Goal: Task Accomplishment & Management: Complete application form

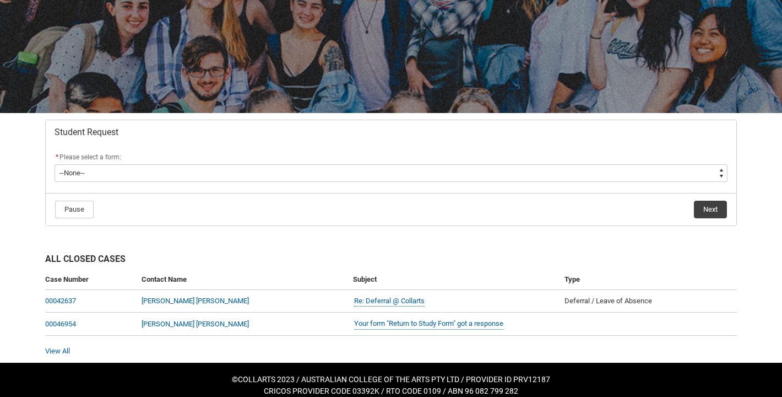
scroll to position [118, 0]
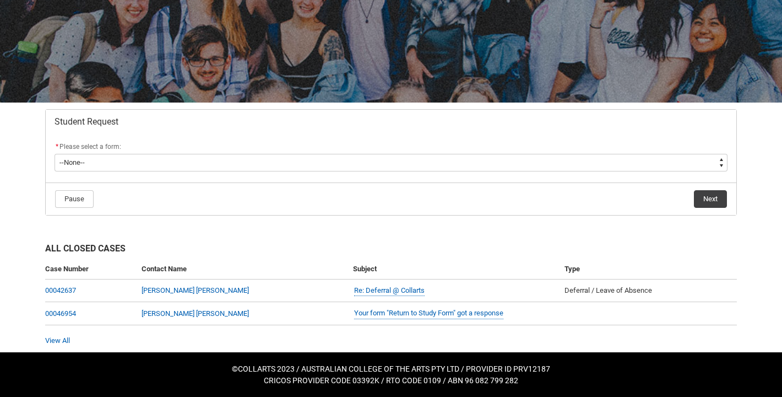
click at [711, 151] on div "* Please select a form:" at bounding box center [391, 146] width 673 height 13
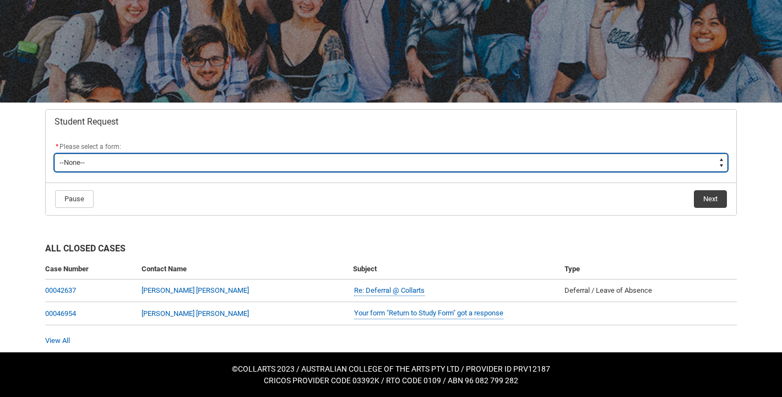
click at [710, 159] on select "--None-- Academic Transcript Application to Appeal Assignment Extension Change …" at bounding box center [391, 163] width 673 height 18
type lightning-select "Assignment_Extension_Choice"
click at [55, 154] on select "--None-- Academic Transcript Application to Appeal Assignment Extension Change …" at bounding box center [391, 163] width 673 height 18
select select "Assignment_Extension_Choice"
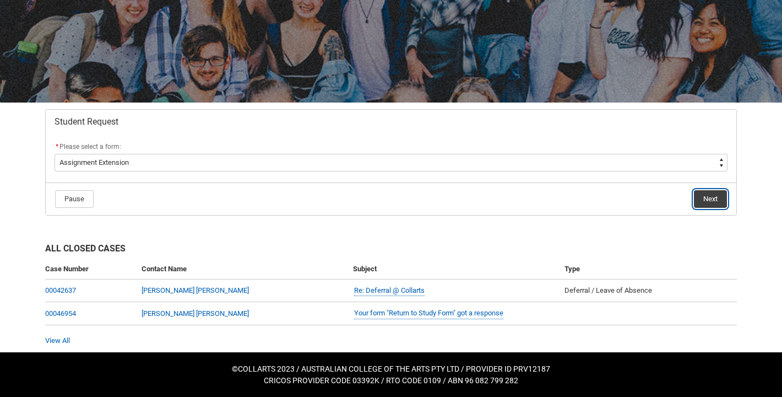
click at [714, 196] on button "Next" at bounding box center [710, 199] width 33 height 18
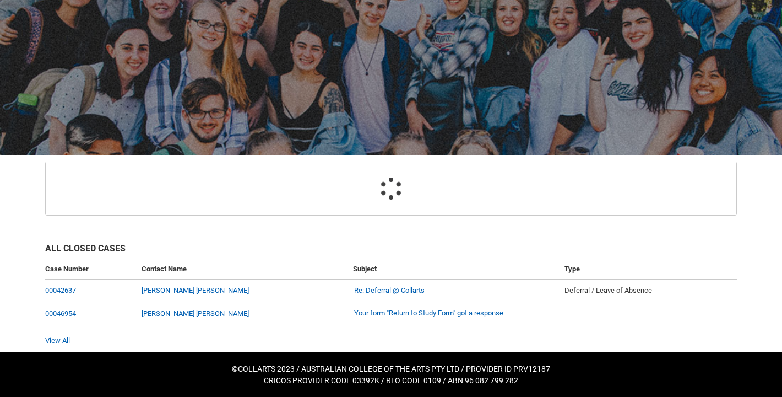
scroll to position [117, 0]
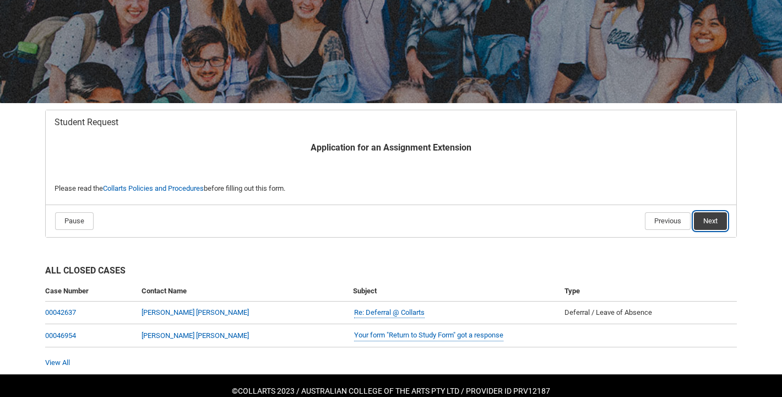
click at [714, 215] on button "Next" at bounding box center [710, 221] width 33 height 18
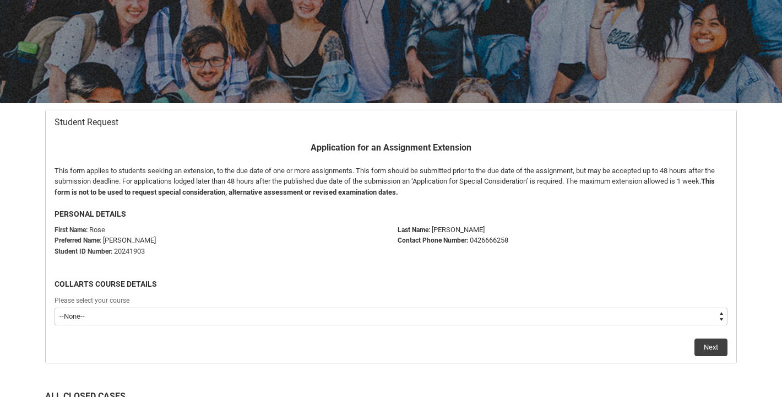
click at [702, 309] on select "--None-- Bachelor of Photography" at bounding box center [391, 316] width 673 height 18
type lightning-select "recordPicklist_ProgramEnrollment.a0jOZ000003EdEIYA0"
click at [55, 307] on select "--None-- Bachelor of Photography" at bounding box center [391, 316] width 673 height 18
select select "recordPicklist_ProgramEnrollment.a0jOZ000003EdEIYA0"
click at [718, 347] on button "Next" at bounding box center [711, 347] width 33 height 18
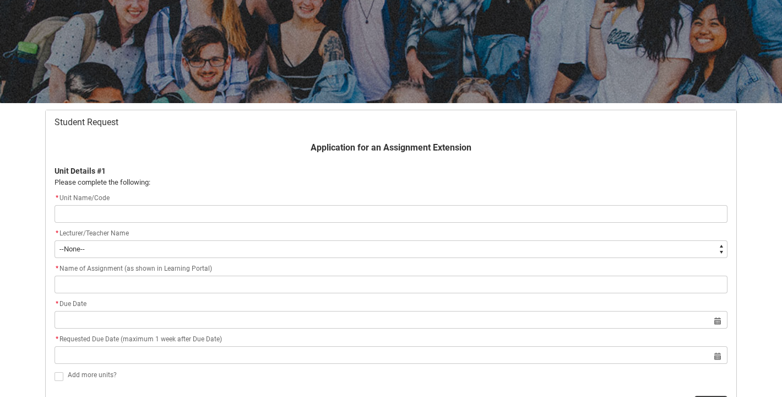
click at [181, 217] on input "Redu_Student_Request flow" at bounding box center [391, 214] width 673 height 18
click at [181, 213] on input "Redu_Student_Request flow" at bounding box center [391, 214] width 673 height 18
type lightning-primitive-input-simple "p"
type input "p"
type lightning-primitive-input-simple "ph"
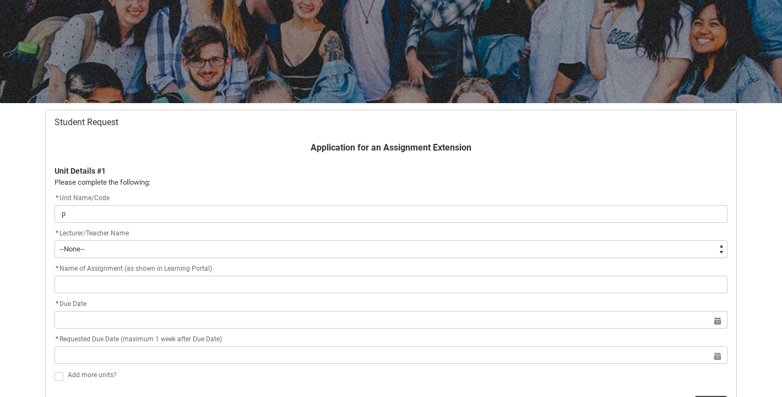
type input "ph"
type lightning-primitive-input-simple "phc"
type input "phc"
type lightning-primitive-input-simple "phcd"
type input "phcd"
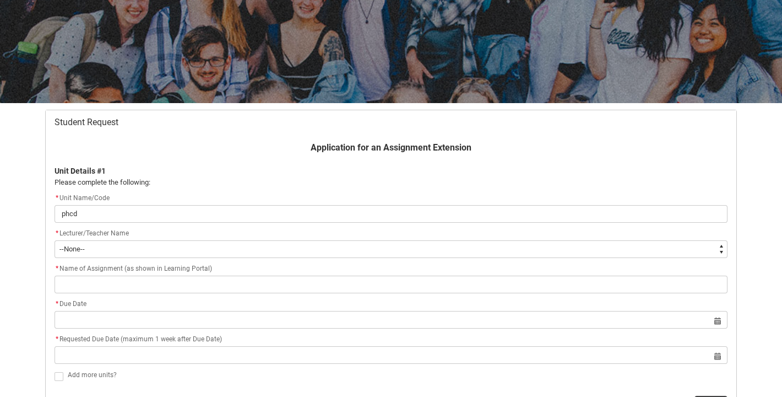
type lightning-primitive-input-simple "phcd2"
type input "phcd2"
type lightning-primitive-input-simple "phcd2"
type input "phcd2"
type lightning-primitive-input-simple "phcd2 p"
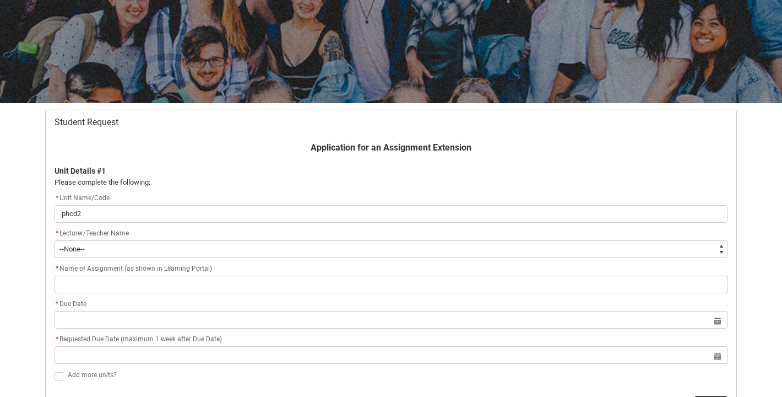
type input "phcd2 p"
type lightning-primitive-input-simple "phcd2 po"
type input "phcd2 po"
type lightning-primitive-input-simple "phcd2 por"
type input "phcd2 por"
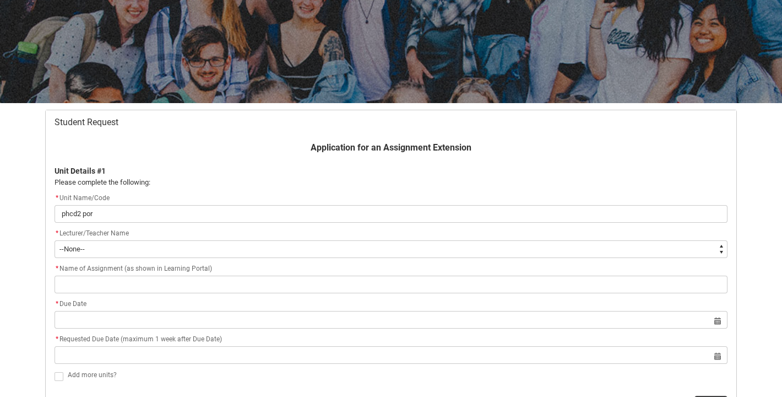
type lightning-primitive-input-simple "phcd2 port"
type input "phcd2 port"
type lightning-primitive-input-simple "phcd2 portr"
type input "phcd2 portr"
type lightning-primitive-input-simple "phcd2 portri"
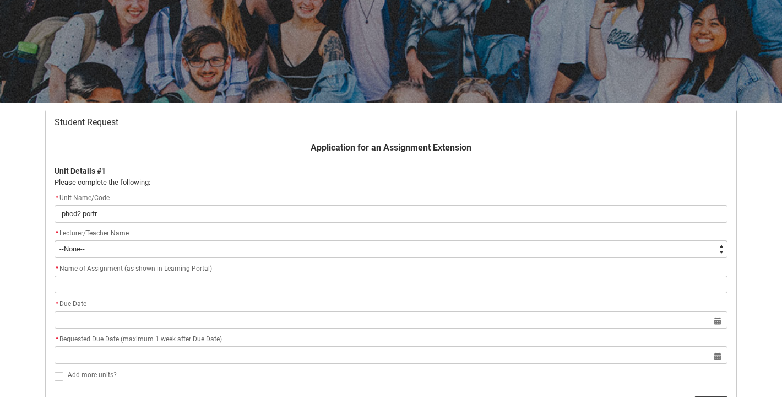
type input "phcd2 portri"
type lightning-primitive-input-simple "phcd2 portrit"
type input "phcd2 portrit"
type lightning-primitive-input-simple "phcd2 portritu"
type input "phcd2 portritu"
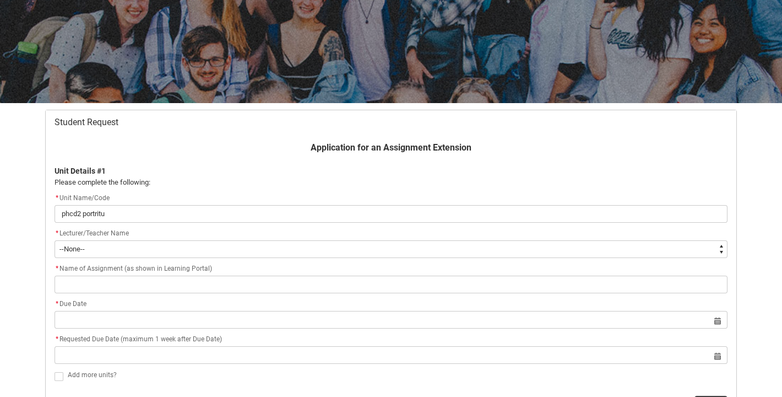
type lightning-primitive-input-simple "phcd2 portritur"
type input "phcd2 portritur"
type lightning-primitive-input-simple "phcd2 portriture"
type input "phcd2 portriture"
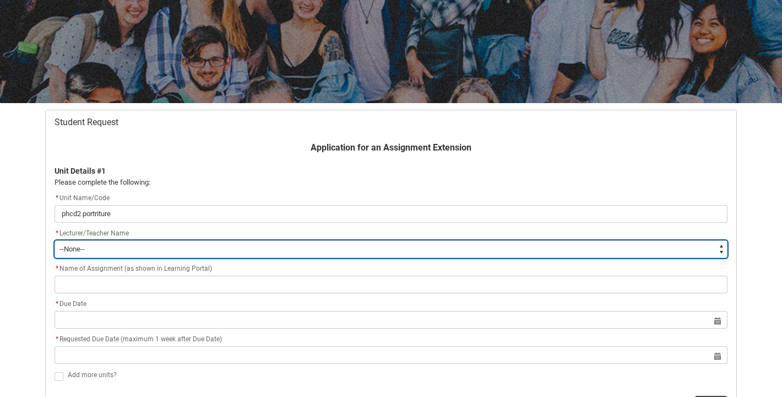
click at [147, 246] on select "--None-- [PERSON_NAME] [PERSON_NAME] [PERSON_NAME] [PERSON_NAME] [PERSON_NAME] …" at bounding box center [391, 249] width 673 height 18
type lightning-select "Faculty_NamefromNtoZ.0035g00000b9AYIAA2"
click at [55, 240] on select "--None-- [PERSON_NAME] [PERSON_NAME] [PERSON_NAME] [PERSON_NAME] [PERSON_NAME] …" at bounding box center [391, 249] width 673 height 18
select select "Faculty_NamefromNtoZ.0035g00000b9AYIAA2"
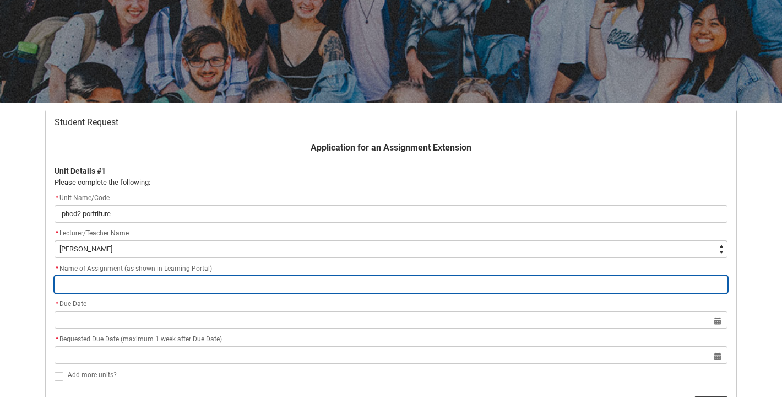
click at [149, 284] on input "Redu_Student_Request flow" at bounding box center [391, 284] width 673 height 18
type lightning-primitive-input-simple "1"
type input "1"
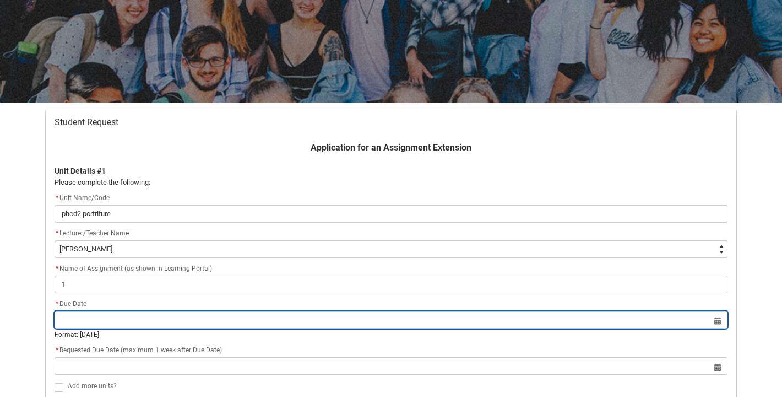
click at [125, 318] on input "Redu_Student_Request flow" at bounding box center [391, 320] width 673 height 18
select select "2025"
type input "[DATE]"
type lightning-datepicker "[DATE]"
type lightning-input "[DATE]"
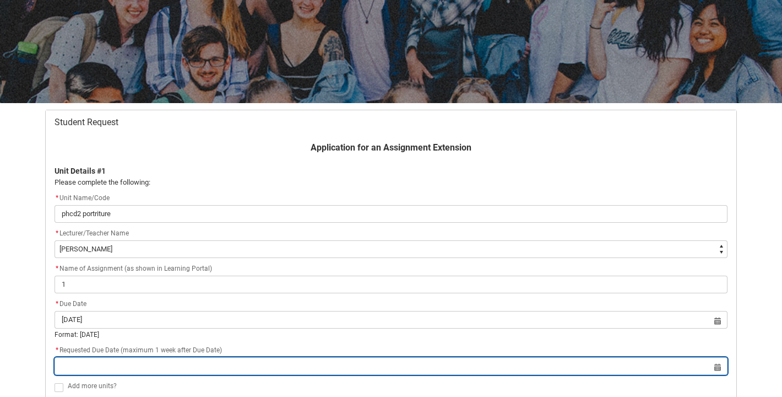
type input "[DATE]"
click at [140, 367] on input "Redu_Student_Request flow" at bounding box center [391, 366] width 673 height 18
select select "2025"
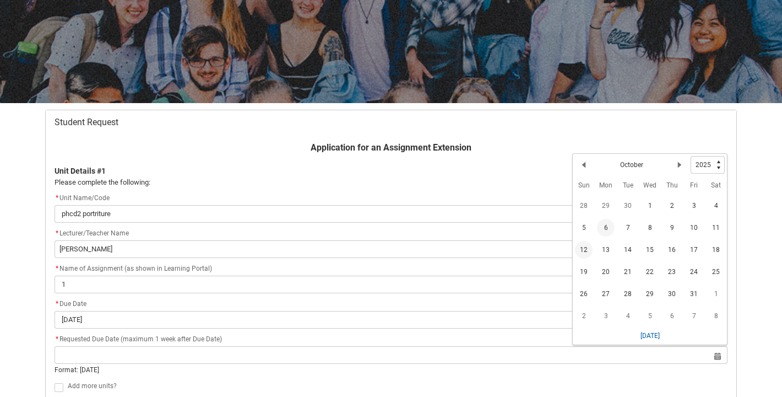
click at [583, 254] on span "12" at bounding box center [584, 250] width 18 height 18
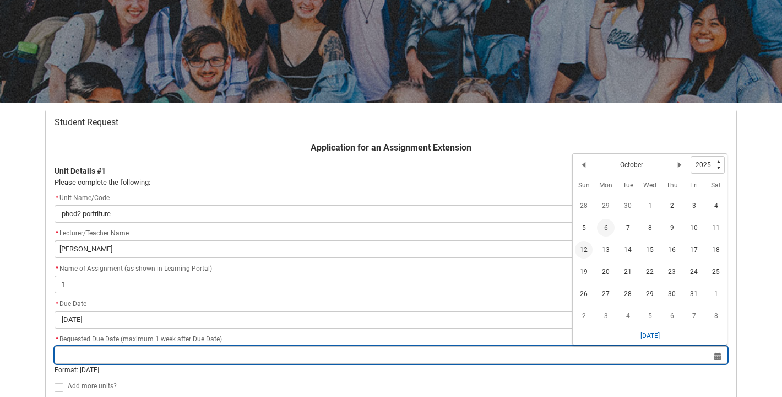
type lightning-datepicker "[DATE]"
type lightning-input "[DATE]"
type input "[DATE]"
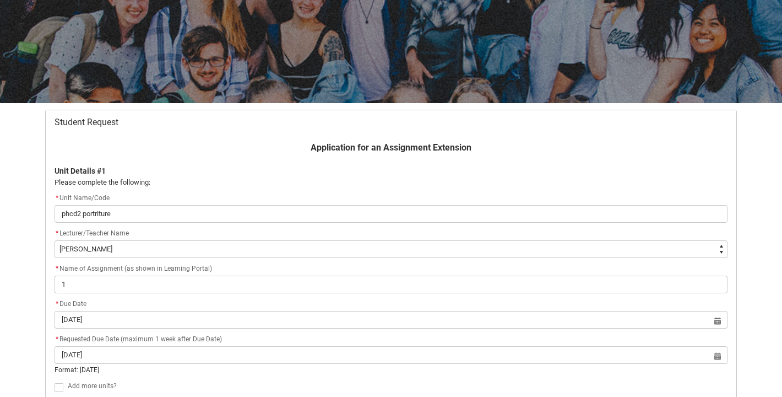
click at [288, 377] on flowruntime-screen-field "* Requested Due Date (maximum 1 week after Due Date) [DATE] Select a date for F…" at bounding box center [391, 356] width 686 height 46
click at [48, 377] on flowruntime-screen-field "Add more units?" at bounding box center [391, 377] width 686 height 19
click at [64, 377] on label "Redu_Student_Request flow" at bounding box center [61, 375] width 13 height 8
click at [55, 370] on input "Redu_Student_Request flow" at bounding box center [54, 370] width 1 height 1
type lightning-input "true"
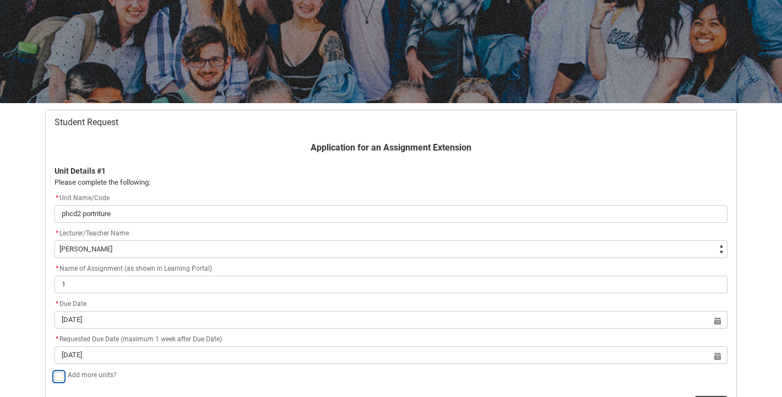
checkbox input "true"
click at [747, 339] on div "Skip to Main Content Collarts Education Community Home New Enrolment Applicatio…" at bounding box center [391, 242] width 782 height 719
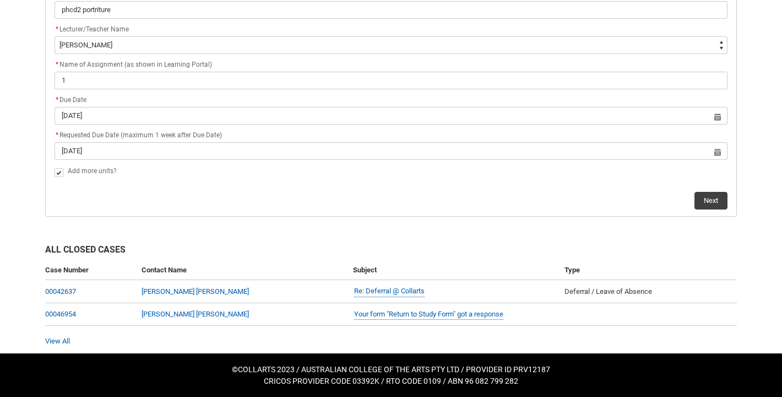
scroll to position [322, 0]
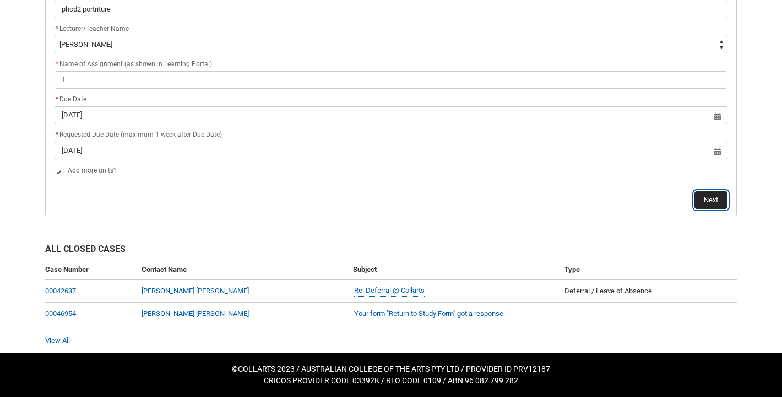
click at [708, 195] on button "Next" at bounding box center [711, 200] width 33 height 18
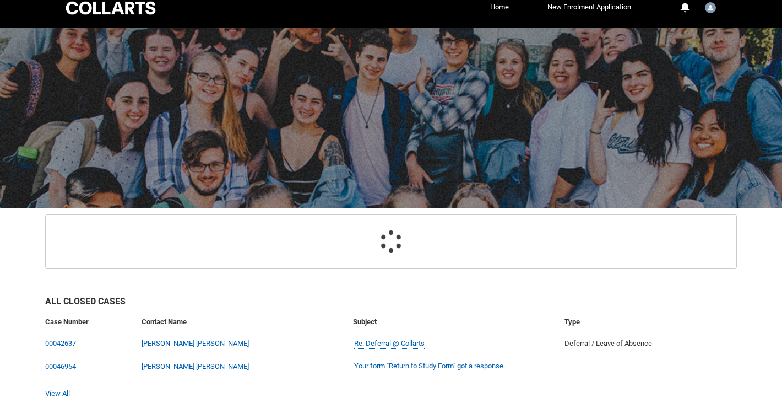
scroll to position [117, 0]
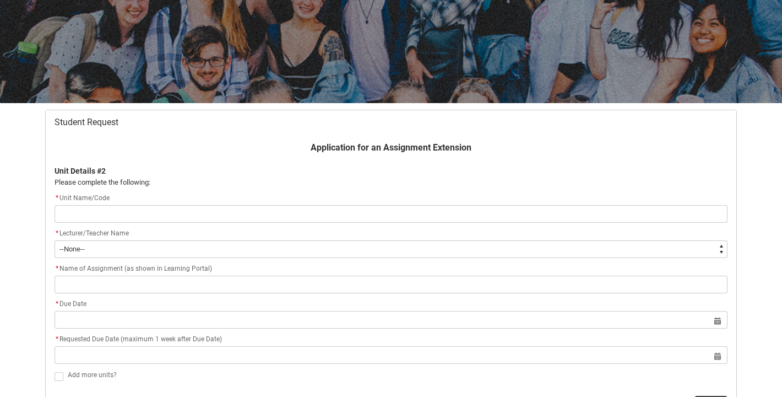
click at [743, 277] on div "Student Request Application for an Assignment Extension Unit Details #2 Please …" at bounding box center [391, 265] width 705 height 324
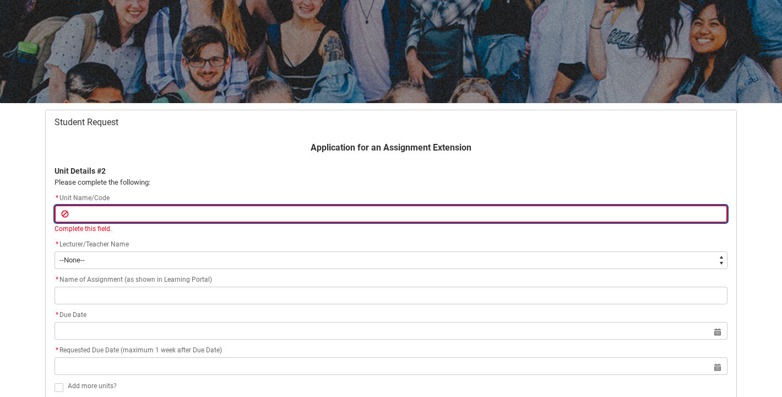
click at [157, 213] on input "Redu_Student_Request flow" at bounding box center [391, 214] width 673 height 18
type lightning-primitive-input-simple "p"
type input "p"
type lightning-primitive-input-simple "ph"
type input "ph"
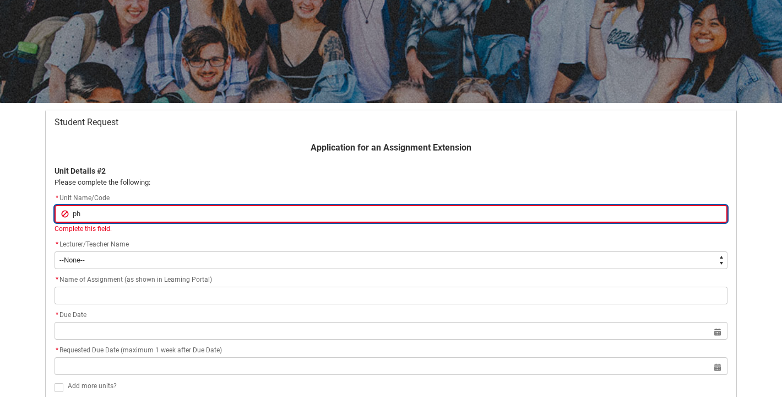
type lightning-primitive-input-simple "php"
type input "php"
type lightning-primitive-input-simple "phpp"
type input "phpp"
type lightning-primitive-input-simple "phpp2"
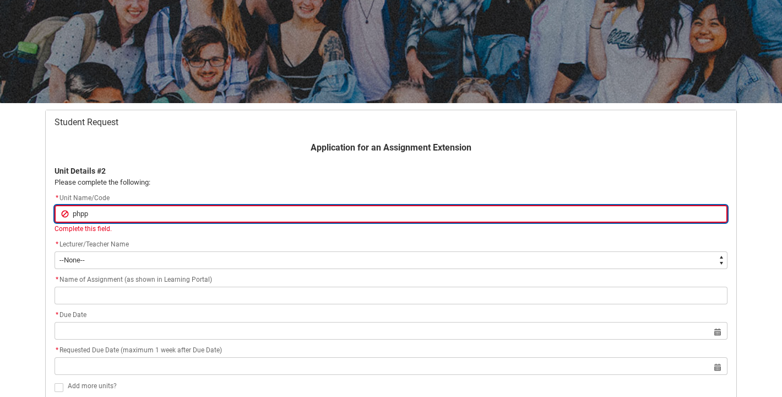
type input "phpp2"
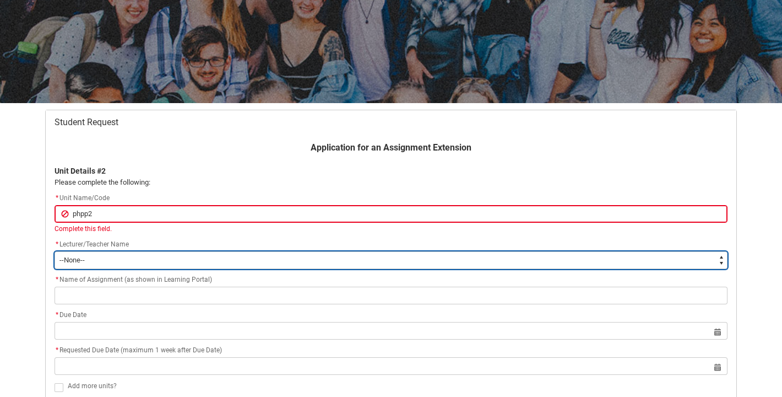
click at [88, 257] on select "--None-- [PERSON_NAME] [PERSON_NAME] [PERSON_NAME] [PERSON_NAME] [PERSON_NAME] …" at bounding box center [391, 260] width 673 height 18
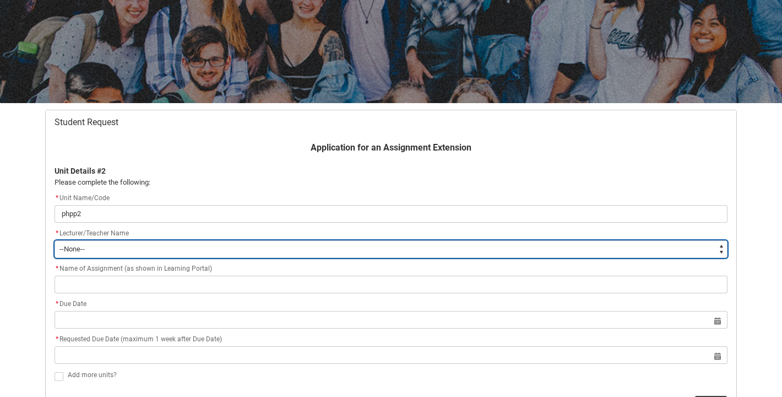
type lightning-select "Faculty_NamefromAtoM.003I7000002F9lWIAS"
click at [55, 240] on select "--None-- [PERSON_NAME] [PERSON_NAME] [PERSON_NAME] [PERSON_NAME] [PERSON_NAME] …" at bounding box center [391, 249] width 673 height 18
select select "Faculty_NamefromAtoM.003I7000002F9lWIAS"
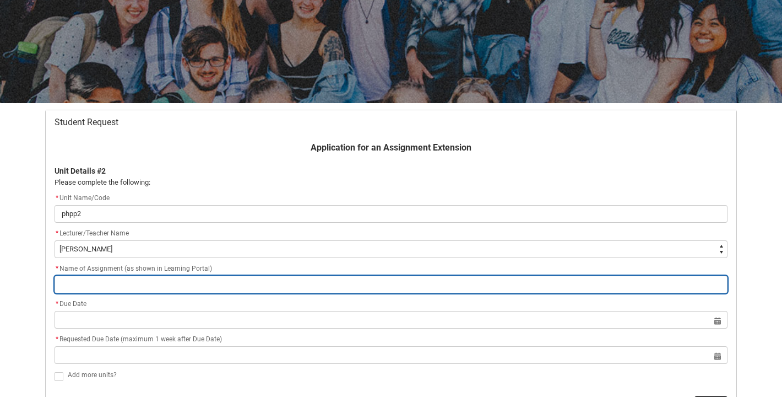
click at [259, 278] on input "Redu_Student_Request flow" at bounding box center [391, 284] width 673 height 18
type lightning-primitive-input-simple "1"
type input "1"
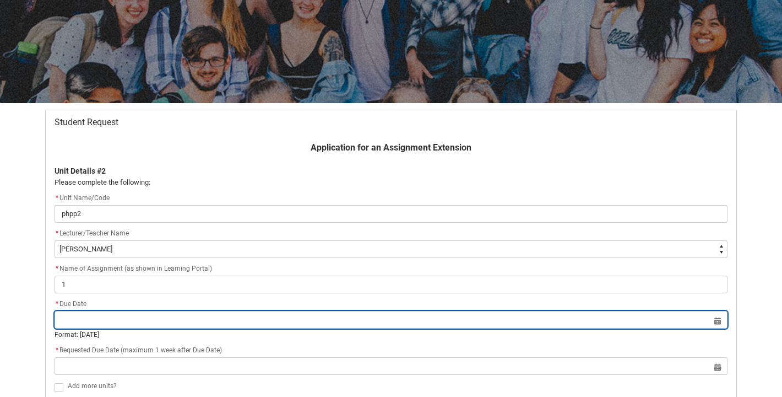
click at [139, 322] on input "Redu_Student_Request flow" at bounding box center [391, 320] width 673 height 18
select select "2025"
type input "[DATE]"
type lightning-datepicker "[DATE]"
type lightning-input "[DATE]"
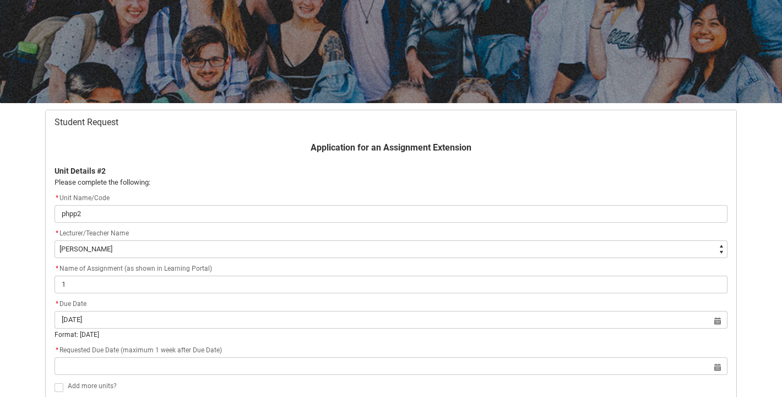
type input "[DATE]"
click at [247, 335] on div "Format: [DATE]" at bounding box center [391, 334] width 673 height 10
click at [742, 310] on div "Student Request Application for an Assignment Extension Unit Details #2 Please …" at bounding box center [391, 265] width 705 height 324
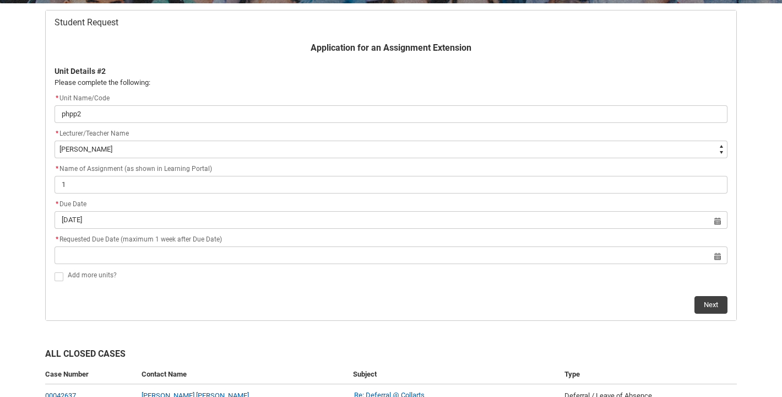
scroll to position [250, 0]
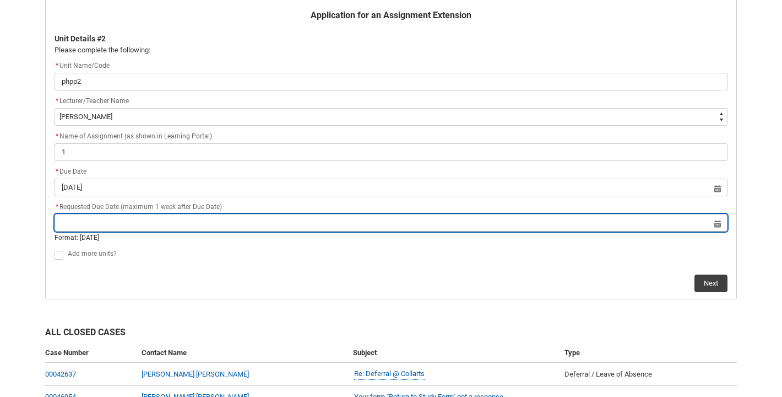
click at [102, 222] on input "Redu_Student_Request flow" at bounding box center [391, 223] width 673 height 18
select select "2025"
type input "12102025"
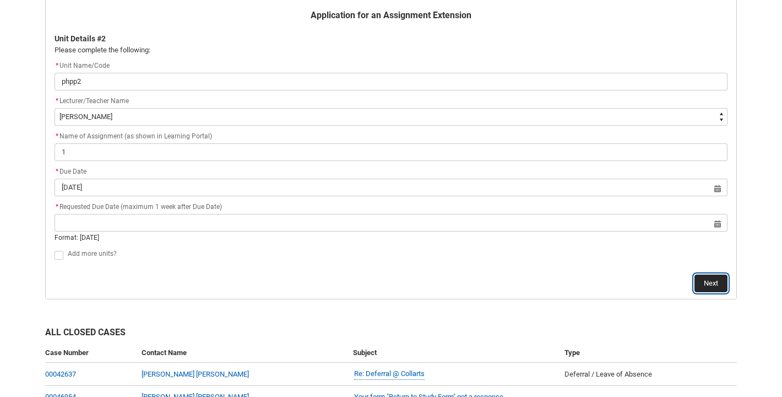
click at [710, 277] on button "Next" at bounding box center [711, 283] width 33 height 18
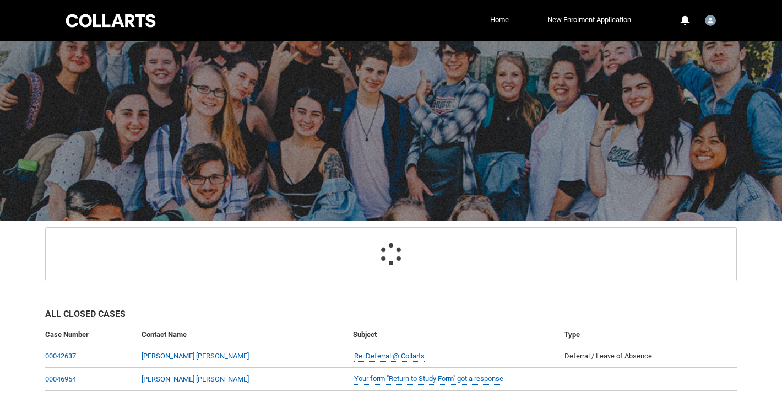
select select "Faculty_NamefromAtoM.003I7000002F9lWIAS"
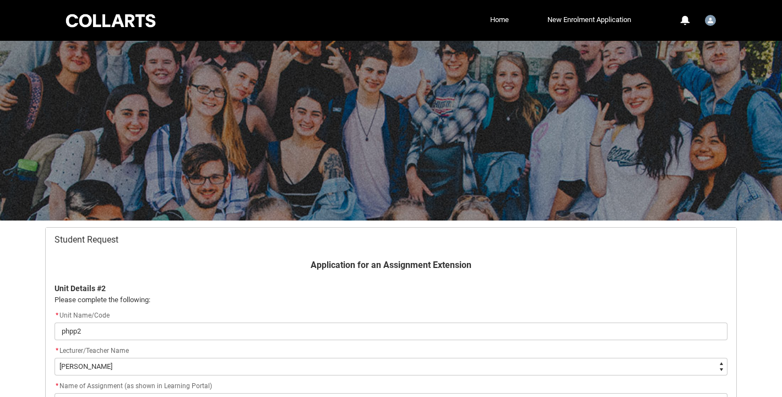
scroll to position [117, 0]
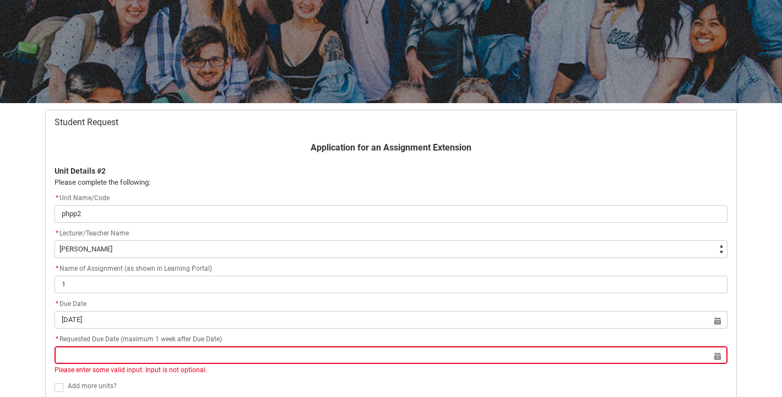
click at [717, 354] on input "Redu_Student_Request flow" at bounding box center [391, 355] width 673 height 18
select select "2025"
click at [586, 252] on span "12" at bounding box center [584, 250] width 18 height 18
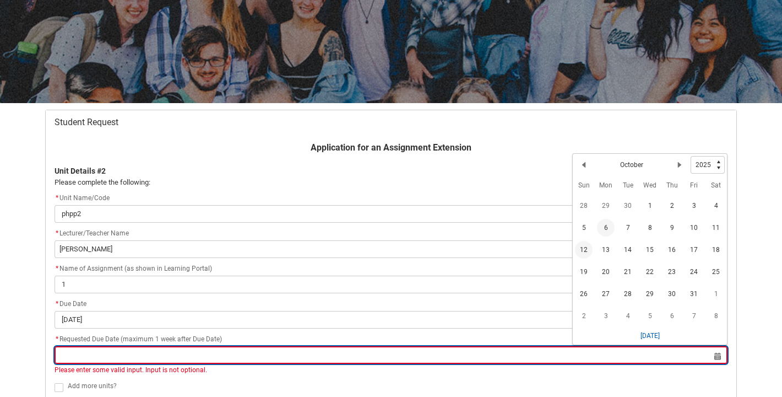
type lightning-datepicker "[DATE]"
type lightning-input "[DATE]"
type input "[DATE]"
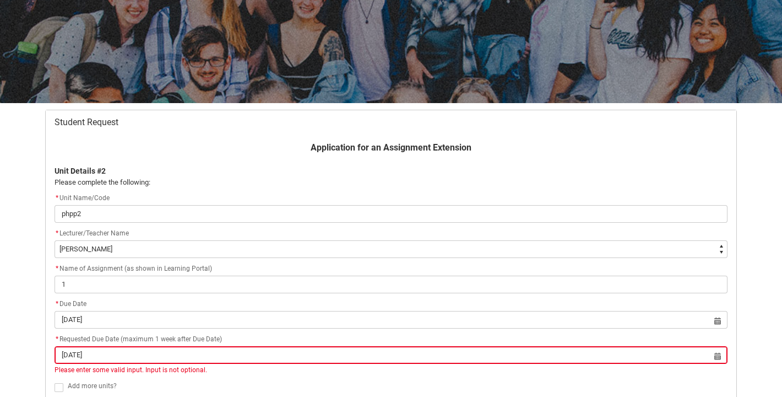
click at [712, 376] on flowruntime-screen-field "* Requested Due Date (maximum 1 week after Due Date) [DATE] Select a date for P…" at bounding box center [391, 356] width 686 height 46
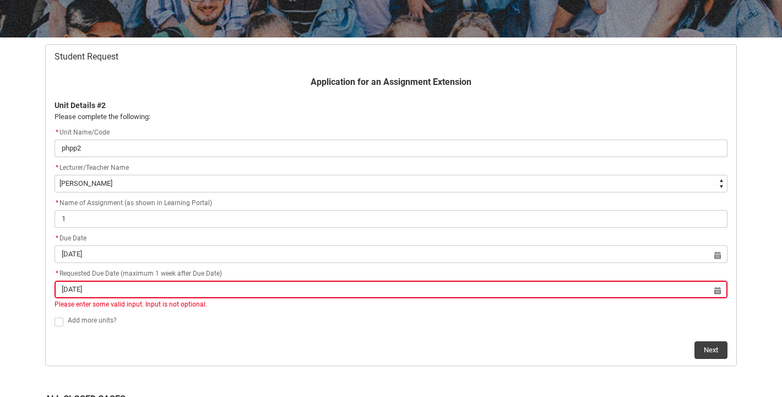
scroll to position [183, 0]
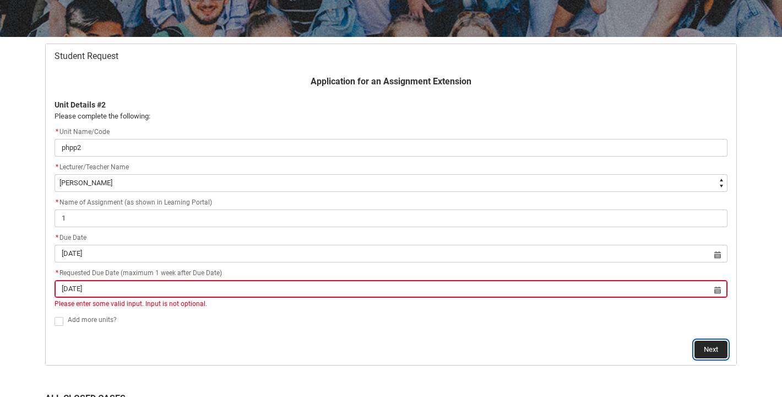
click at [717, 348] on button "Next" at bounding box center [711, 349] width 33 height 18
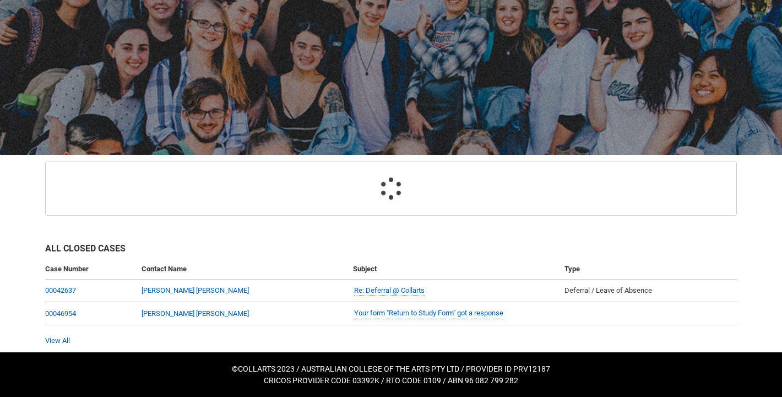
scroll to position [117, 0]
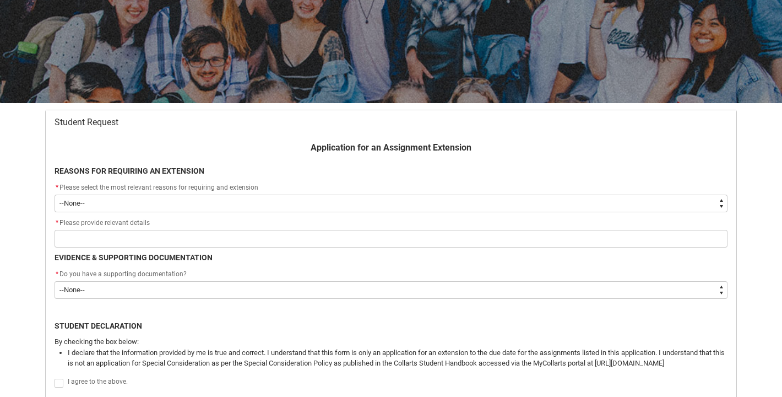
type lightning-select "Other"
click at [55, 194] on select "--None-- Medical Reasons Work obligations Family obligations Academic Difficult…" at bounding box center [391, 203] width 673 height 18
select select "Other"
click at [727, 265] on flowruntime-screen-field "EVIDENCE & SUPPORTING DOCUMENTATION" at bounding box center [391, 260] width 686 height 16
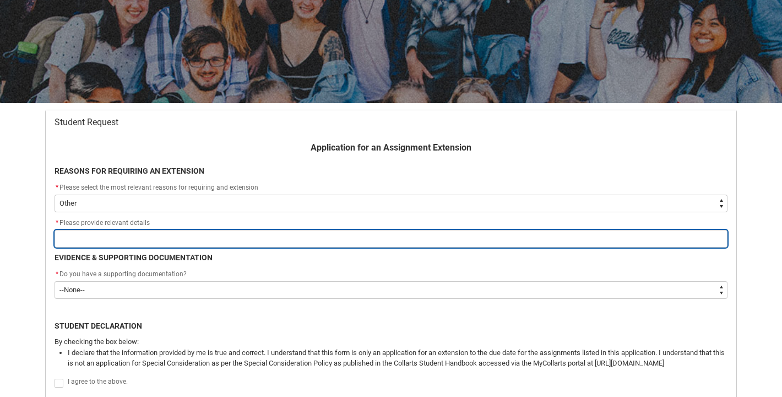
click at [149, 240] on input "Redu_Student_Request flow" at bounding box center [391, 239] width 673 height 18
type lightning-primitive-input-simple "c"
type input "c"
type lightning-primitive-input-simple "co"
type input "co"
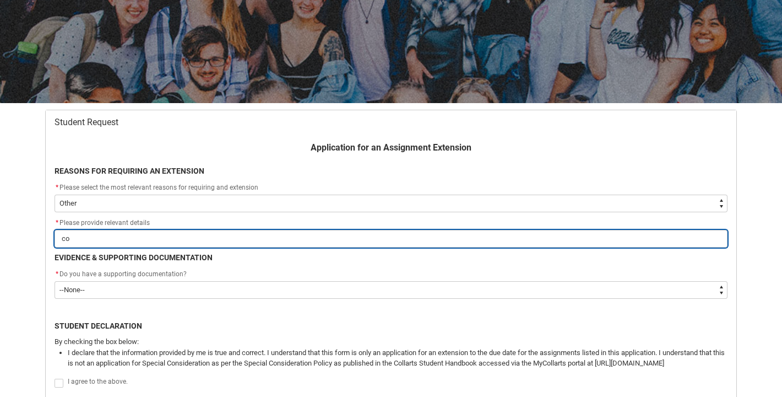
type lightning-primitive-input-simple "con"
type input "con"
type lightning-primitive-input-simple "cons"
type input "cons"
type lightning-primitive-input-simple "consu"
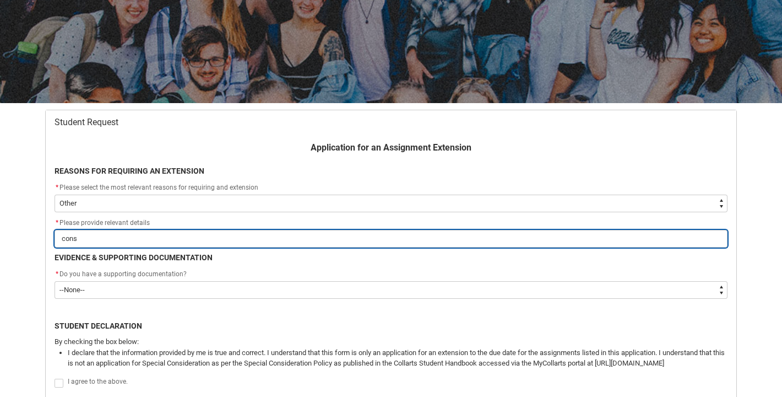
type input "consu"
type lightning-primitive-input-simple "consul"
type input "consul"
type lightning-primitive-input-simple "consult"
type input "consult"
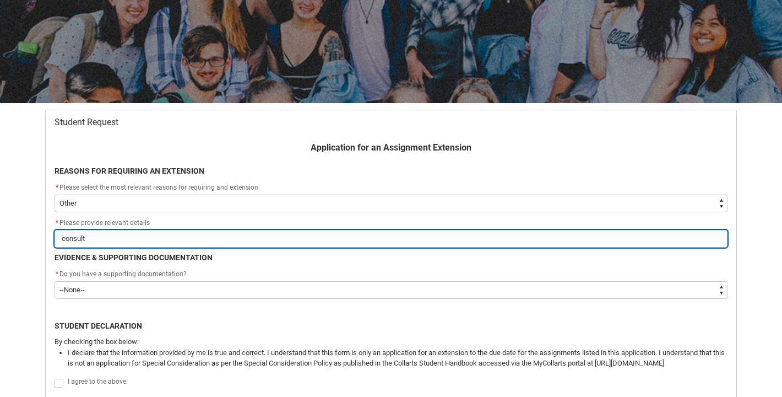
type lightning-primitive-input-simple "consulta"
type input "consulta"
type lightning-primitive-input-simple "consultat"
type input "consultat"
type lightning-primitive-input-simple "consultati"
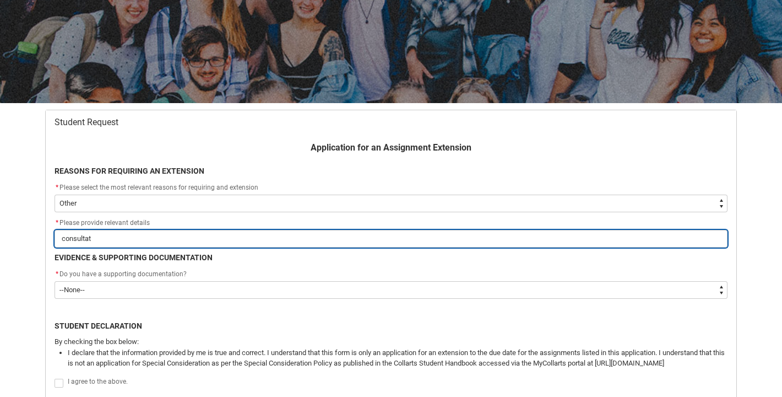
type input "consultati"
type lightning-primitive-input-simple "consultatio"
type input "consultatio"
type lightning-primitive-input-simple "consultation"
type input "consultation"
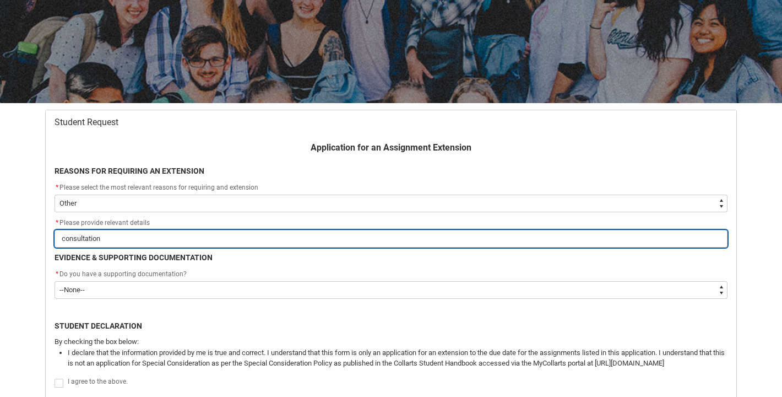
type lightning-primitive-input-simple "consultation"
type input "consultation"
type lightning-primitive-input-simple "consultation w"
type input "consultation w"
type lightning-primitive-input-simple "consultation wi"
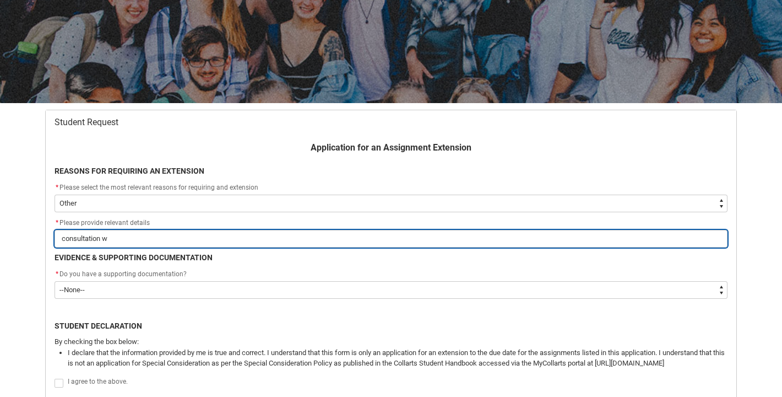
type input "consultation wi"
type lightning-primitive-input-simple "consultation wit"
type input "consultation wit"
type lightning-primitive-input-simple "consultation with"
type input "consultation with"
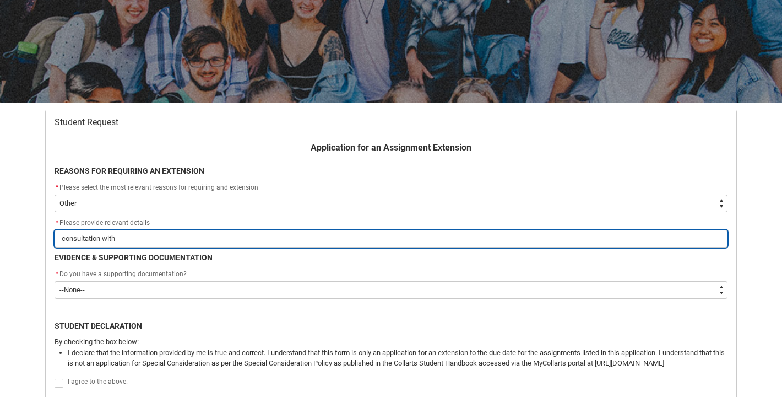
type lightning-primitive-input-simple "consultation with"
type input "consultation with"
type lightning-primitive-input-simple "consultation with j"
type input "consultation with j"
type lightning-primitive-input-simple "consultation with je"
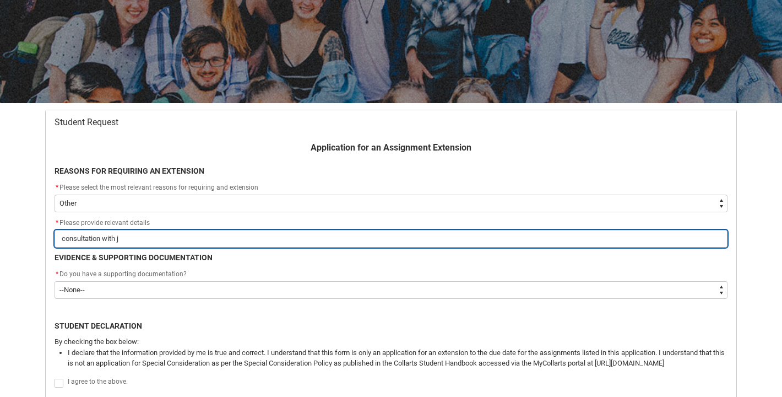
type input "consultation with je"
type lightning-primitive-input-simple "consultation with jes"
type input "consultation with jes"
type lightning-primitive-input-simple "consultation with [PERSON_NAME]"
type input "consultation with [PERSON_NAME]"
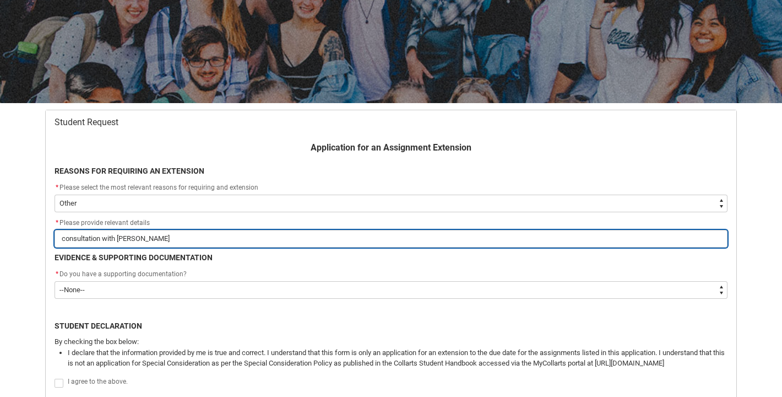
type lightning-primitive-input-simple "consultation with [PERSON_NAME]"
type input "consultation with [PERSON_NAME]"
type lightning-primitive-input-simple "consultation with [PERSON_NAME]"
type input "consultation with [PERSON_NAME]"
type lightning-primitive-input-simple "consultation with [PERSON_NAME] ca"
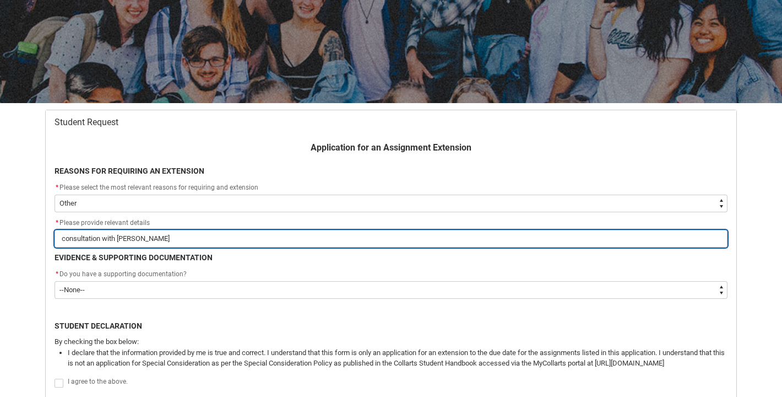
type input "consultation with [PERSON_NAME] ca"
type lightning-primitive-input-simple "consultation with [PERSON_NAME]"
type input "consultation with [PERSON_NAME]"
type lightning-primitive-input-simple "consultation with [PERSON_NAME]"
type input "consultation with [PERSON_NAME]"
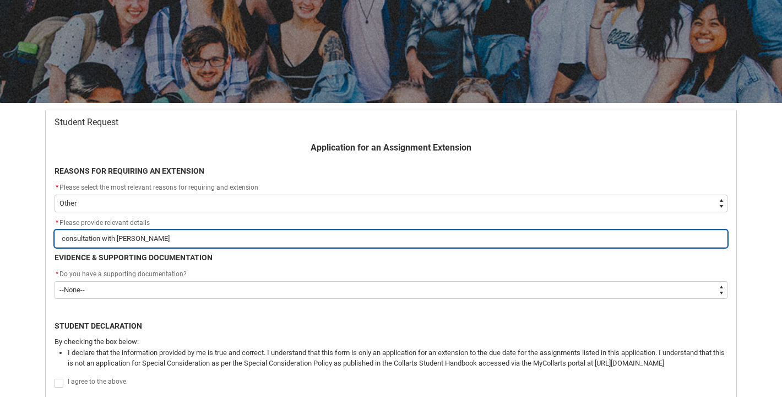
type lightning-primitive-input-simple "consultation with [PERSON_NAME]"
type input "consultation with [PERSON_NAME]"
type lightning-primitive-input-simple "consultation with [PERSON_NAME]"
type input "consultation with [PERSON_NAME]"
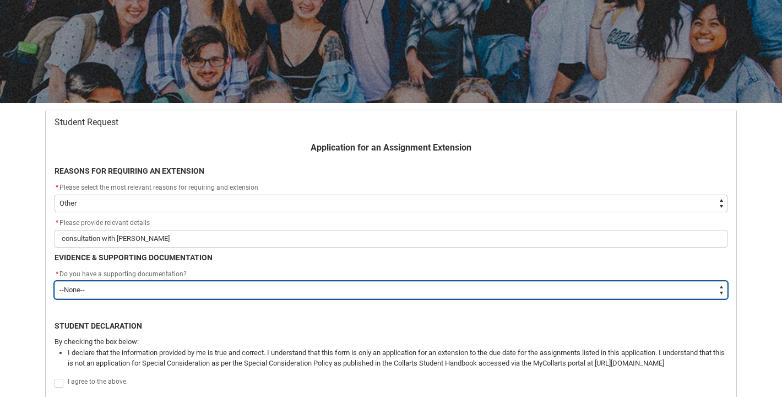
click at [133, 291] on select "--None-- Yes No" at bounding box center [391, 290] width 673 height 18
type lightning-select "Yes"
click at [55, 281] on select "--None-- Yes No" at bounding box center [391, 290] width 673 height 18
select select "Yes"
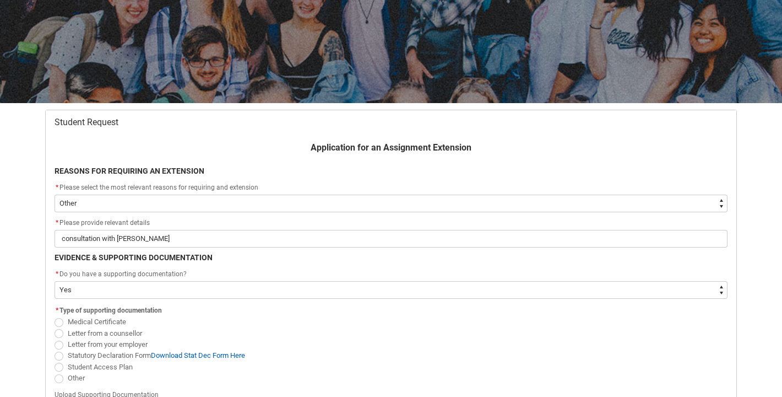
click at [129, 303] on legend "* Type of supporting documentation" at bounding box center [111, 309] width 112 height 12
click at [276, 330] on span "Letter from a counsellor" at bounding box center [391, 332] width 673 height 11
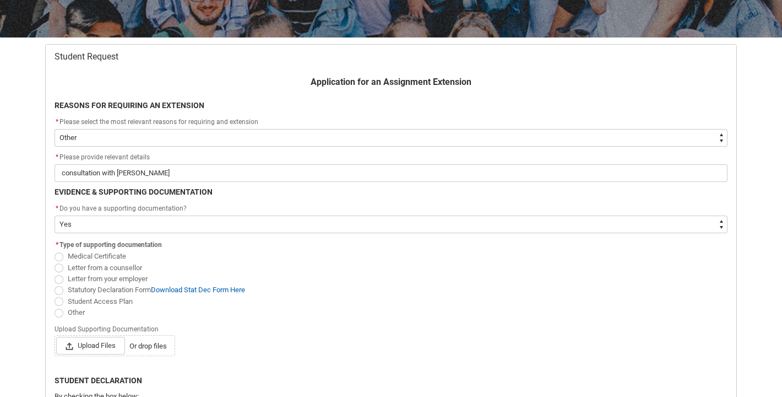
scroll to position [183, 0]
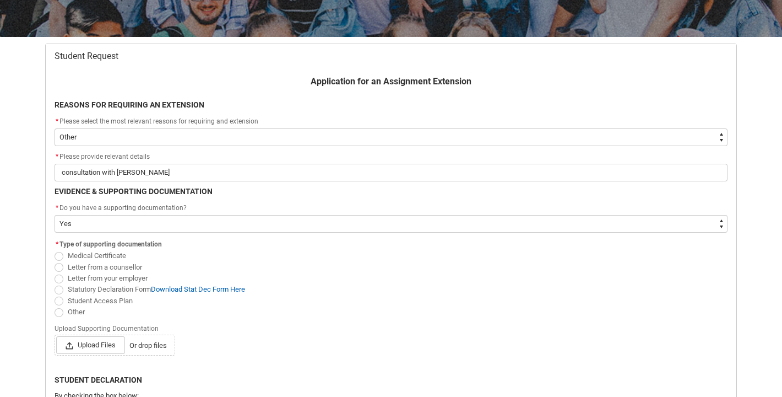
click at [62, 301] on span "Redu_Student_Request flow" at bounding box center [59, 300] width 9 height 9
click at [55, 295] on input "Student Access Plan" at bounding box center [54, 294] width 1 height 1
radio input "true"
click at [313, 311] on span "Other" at bounding box center [391, 311] width 673 height 11
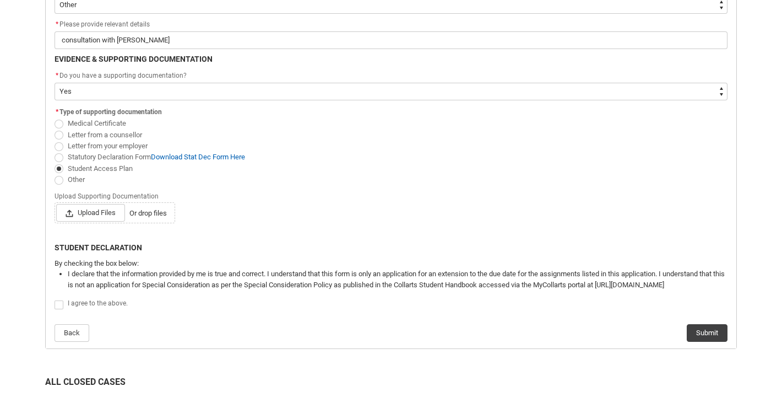
scroll to position [338, 0]
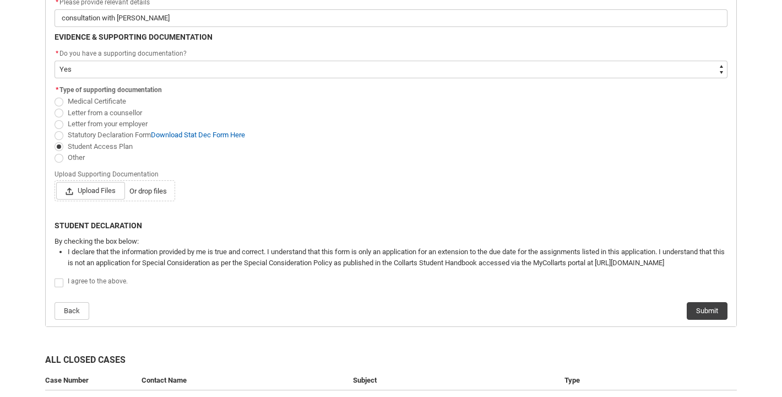
click at [56, 282] on span "Redu_Student_Request flow" at bounding box center [59, 282] width 9 height 9
click at [55, 277] on input "Redu_Student_Request flow" at bounding box center [54, 276] width 1 height 1
type lightning-input "true"
checkbox input "true"
click at [699, 315] on button "Submit" at bounding box center [707, 311] width 41 height 18
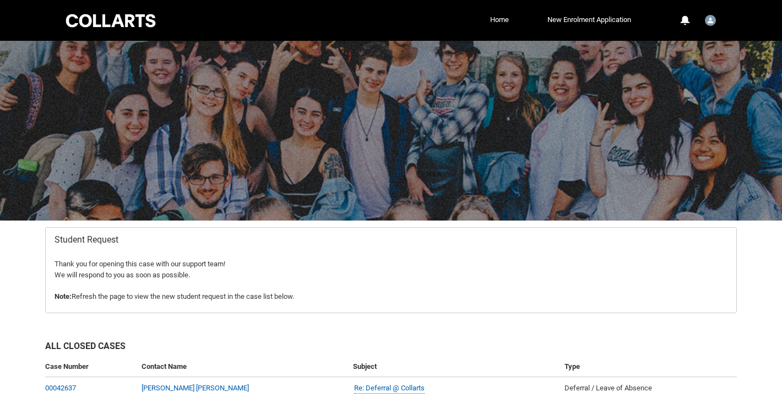
scroll to position [98, 0]
